Goal: Information Seeking & Learning: Check status

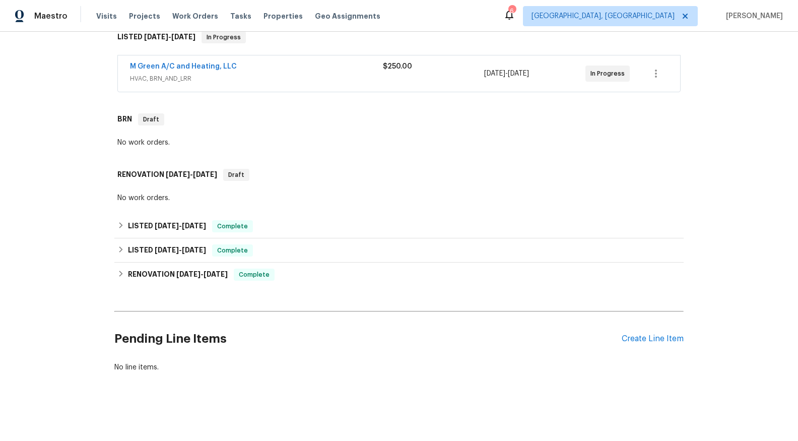
scroll to position [177, 0]
click at [161, 222] on span "[DATE]" at bounding box center [167, 225] width 24 height 7
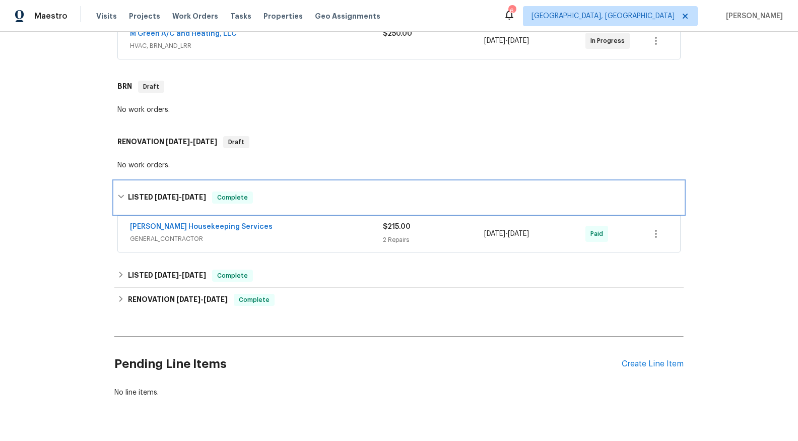
scroll to position [235, 0]
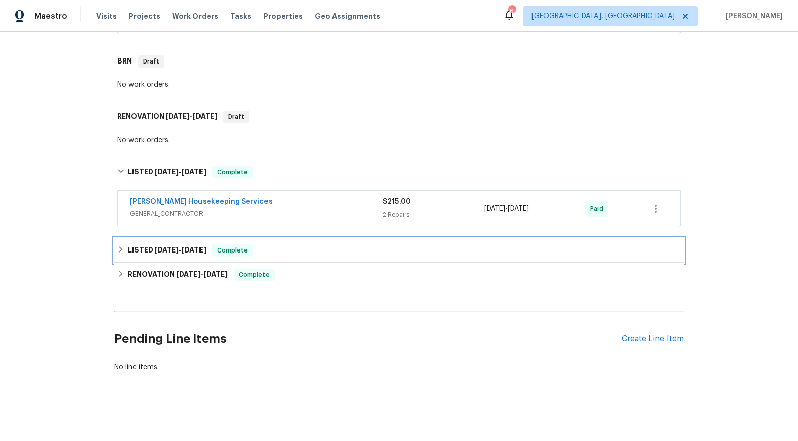
click at [173, 238] on div "LISTED 5/22/25 - 5/23/25 Complete" at bounding box center [398, 250] width 569 height 24
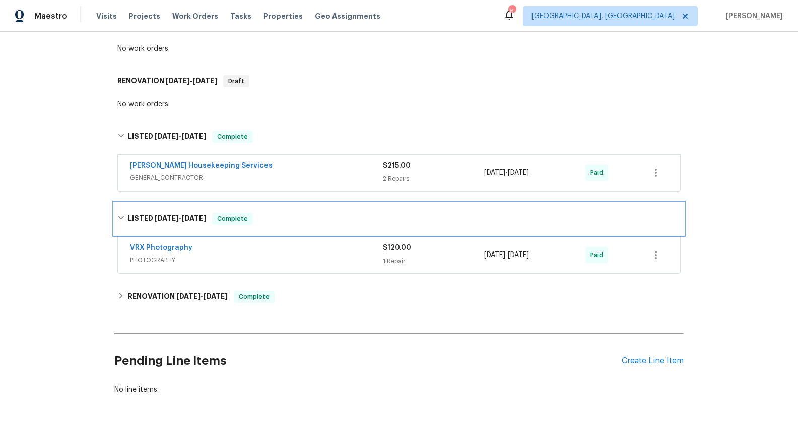
scroll to position [293, 0]
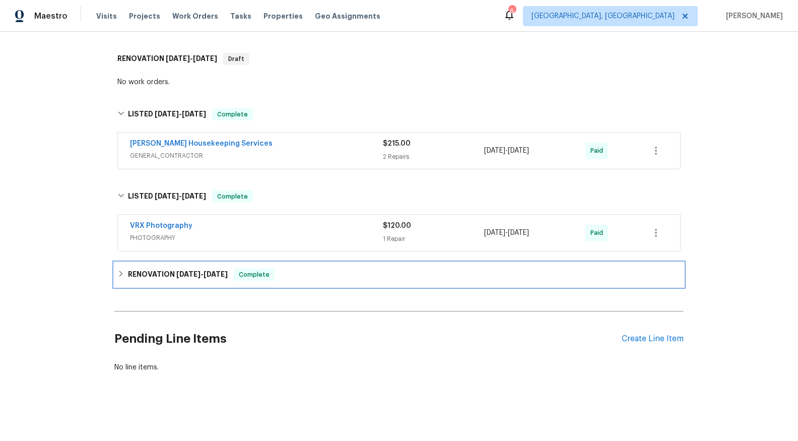
click at [182, 271] on span "[DATE]" at bounding box center [188, 274] width 24 height 7
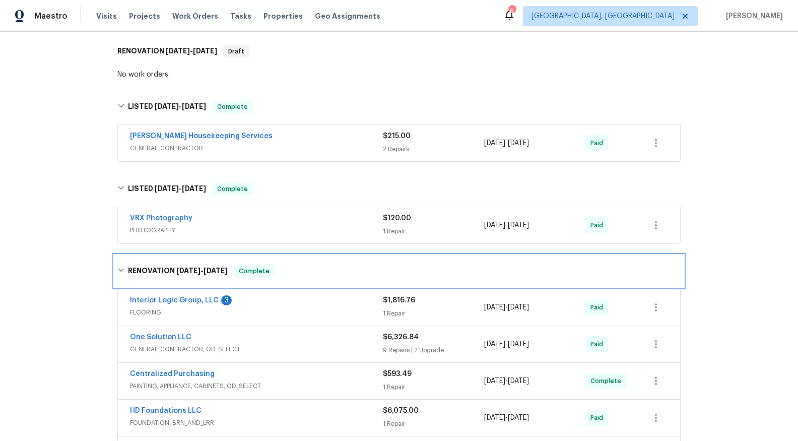
scroll to position [384, 0]
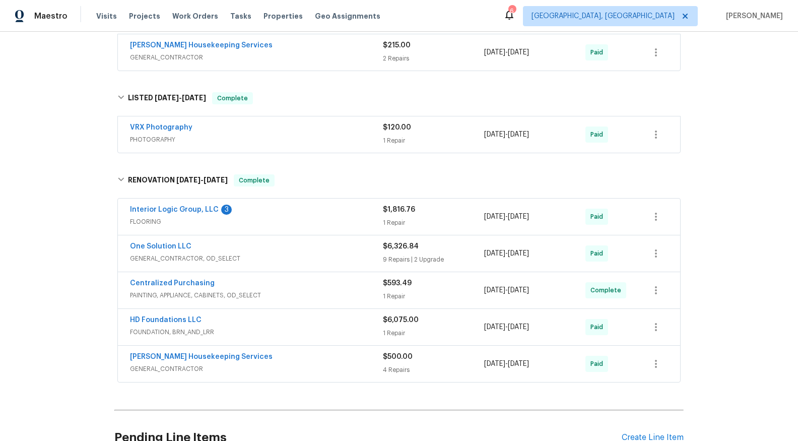
click at [179, 330] on span "FOUNDATION, BRN_AND_LRR" at bounding box center [256, 332] width 253 height 10
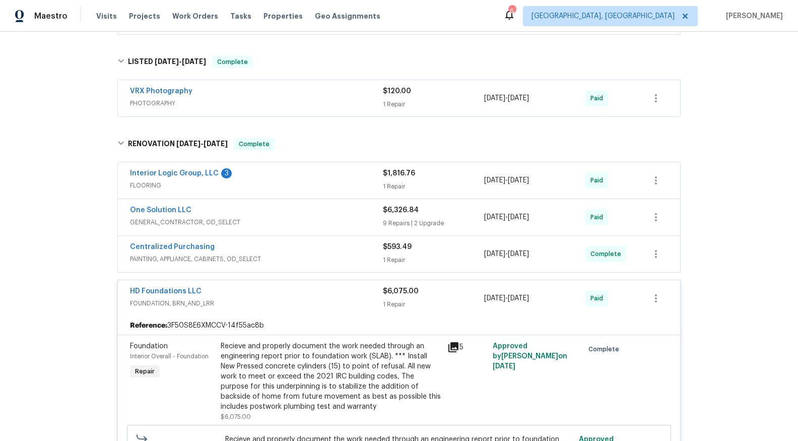
scroll to position [449, 0]
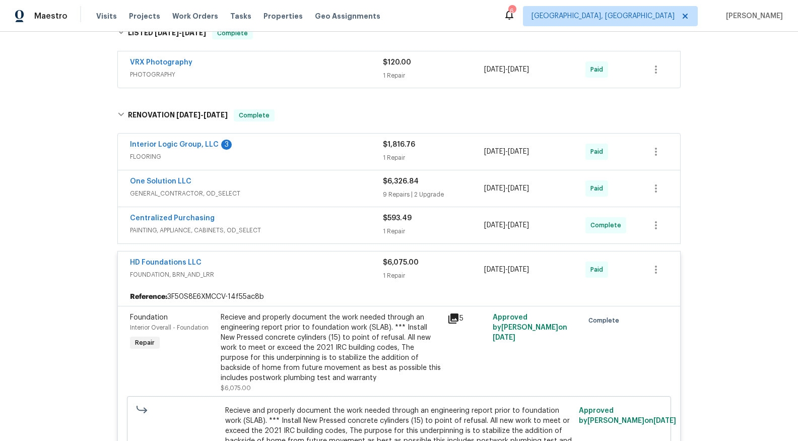
click at [449, 318] on icon at bounding box center [453, 318] width 10 height 10
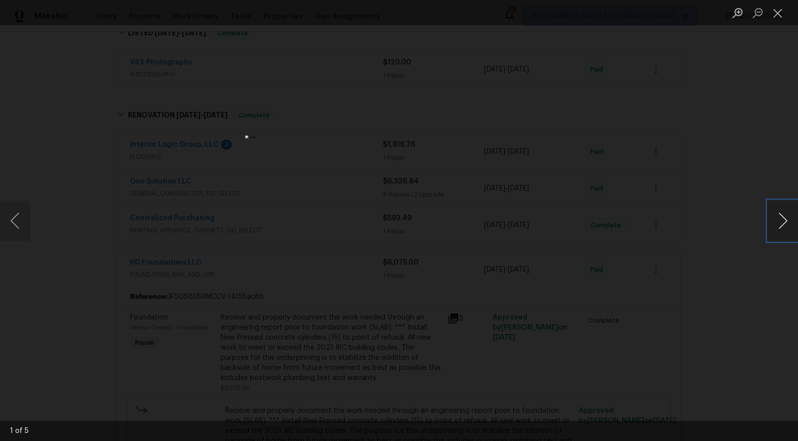
click at [785, 226] on button "Next image" at bounding box center [783, 220] width 30 height 40
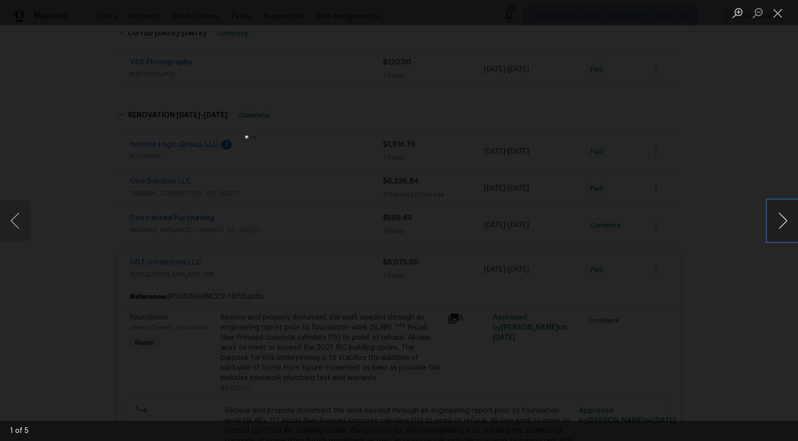
click at [785, 226] on button "Next image" at bounding box center [783, 220] width 30 height 40
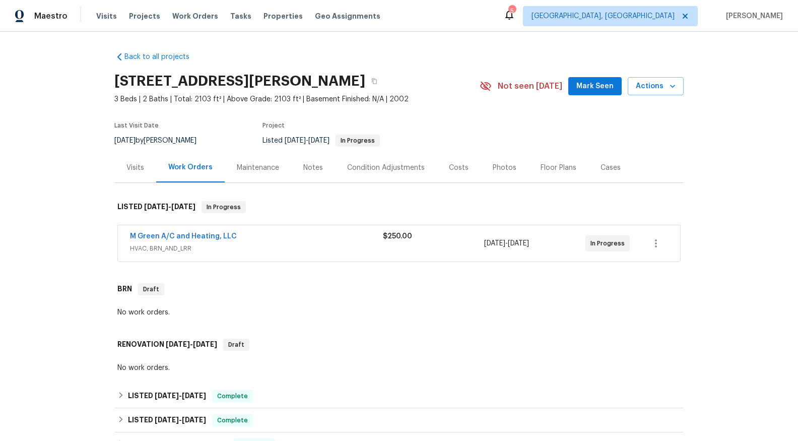
scroll to position [177, 0]
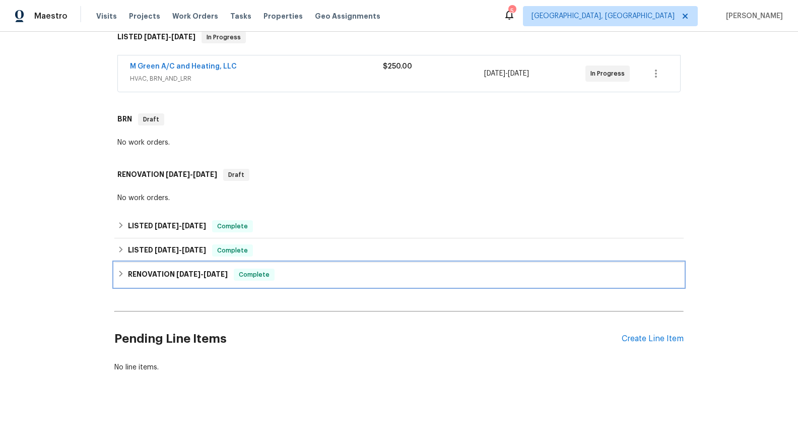
click at [201, 271] on span "[DATE] - [DATE]" at bounding box center [201, 274] width 51 height 7
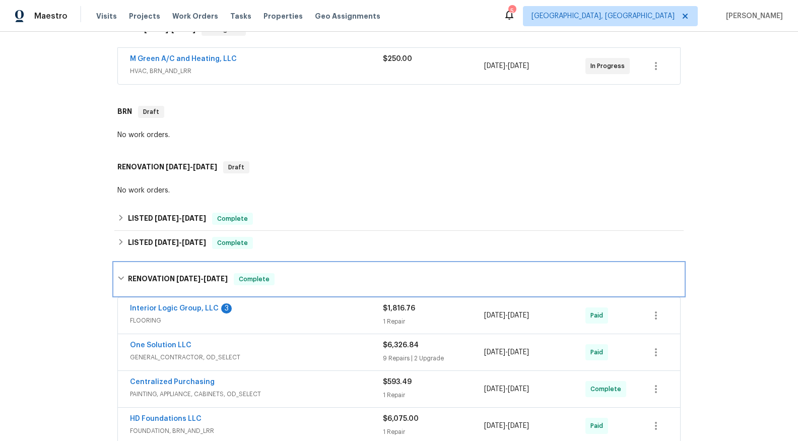
scroll to position [371, 0]
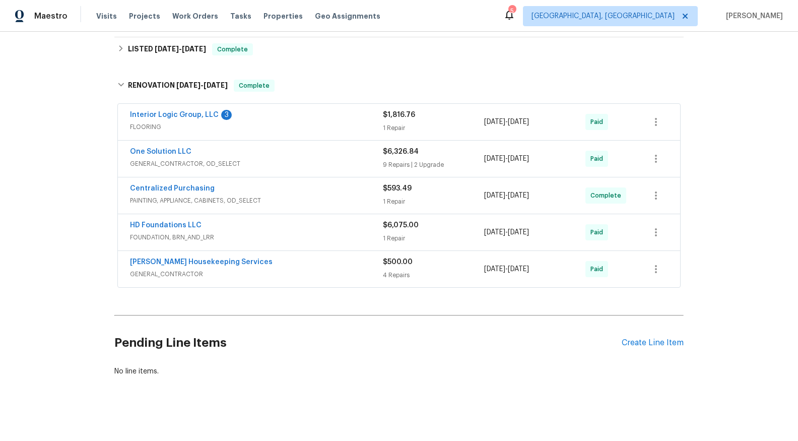
click at [182, 237] on span "FOUNDATION, BRN_AND_LRR" at bounding box center [256, 237] width 253 height 10
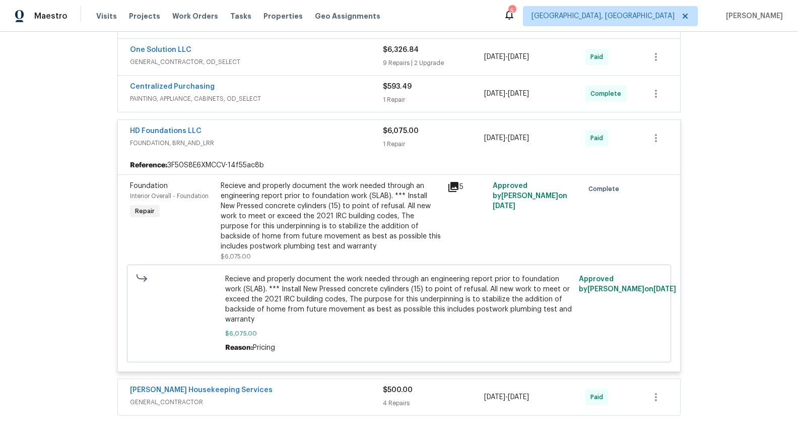
scroll to position [474, 0]
drag, startPoint x: 198, startPoint y: 129, endPoint x: 125, endPoint y: 130, distance: 73.1
click at [125, 130] on div "HD Foundations LLC FOUNDATION, BRN_AND_LRR $6,075.00 1 Repair [DATE] - [DATE] P…" at bounding box center [399, 137] width 562 height 36
copy link "HD Foundations LLC"
click at [229, 143] on span "FOUNDATION, BRN_AND_LRR" at bounding box center [256, 142] width 253 height 10
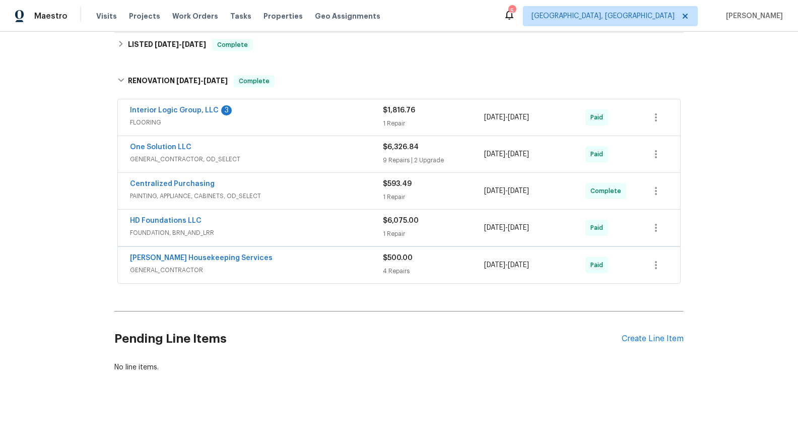
scroll to position [382, 0]
drag, startPoint x: 197, startPoint y: 213, endPoint x: 129, endPoint y: 214, distance: 68.0
click at [130, 216] on div "HD Foundations LLC" at bounding box center [256, 222] width 253 height 12
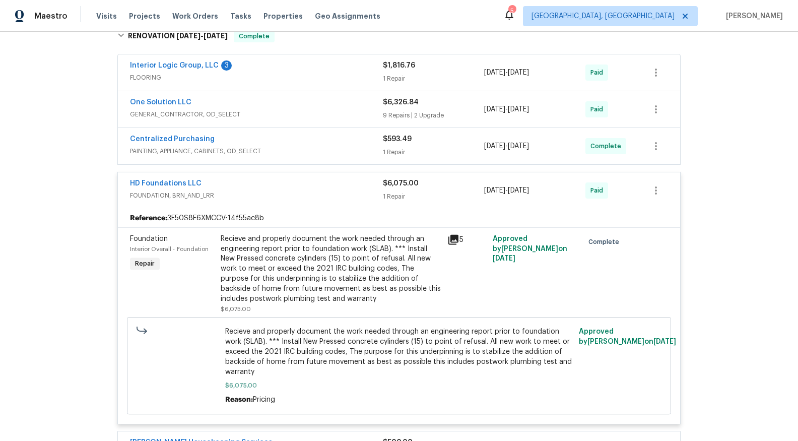
scroll to position [474, 0]
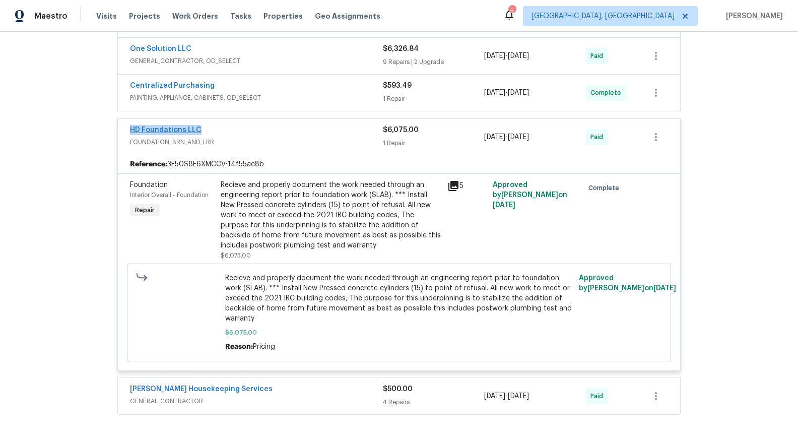
drag, startPoint x: 193, startPoint y: 127, endPoint x: 128, endPoint y: 129, distance: 64.5
click at [130, 129] on div "HD Foundations LLC" at bounding box center [256, 131] width 253 height 12
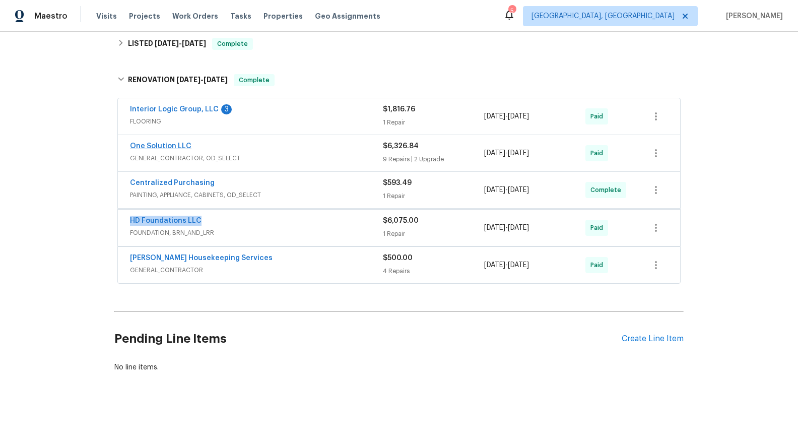
scroll to position [382, 0]
drag, startPoint x: 209, startPoint y: 213, endPoint x: 128, endPoint y: 213, distance: 81.1
click at [130, 216] on div "HD Foundations LLC" at bounding box center [256, 222] width 253 height 12
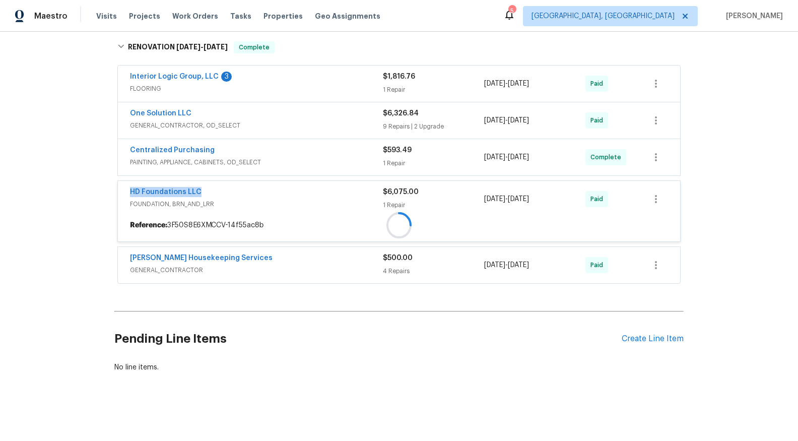
scroll to position [474, 0]
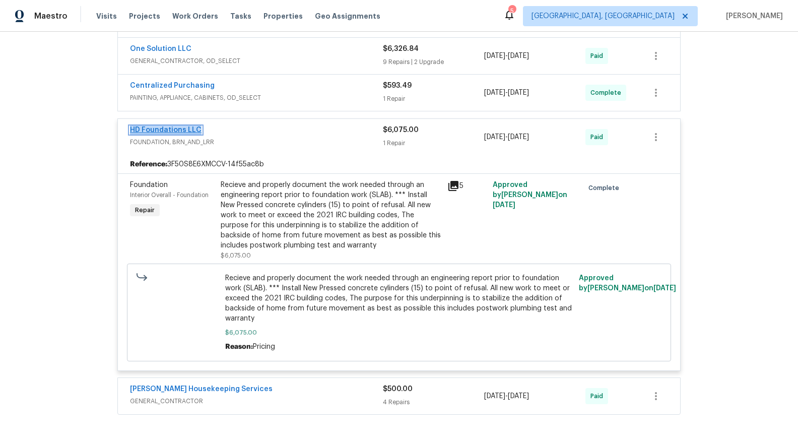
copy link "HD Foundations LLC"
